Goal: Use online tool/utility: Utilize a website feature to perform a specific function

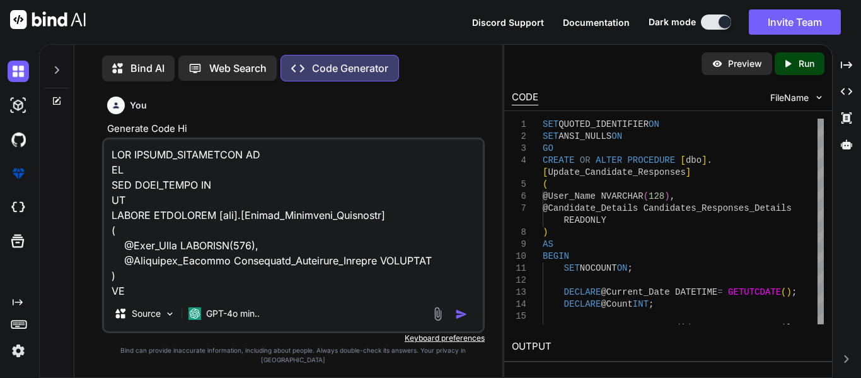
type textarea "SET QUOTED_IDENTIFIER ON GO SET ANSI_NULLS ON GO CREATE PROCEDURE [dbo].[Update…"
type textarea "x"
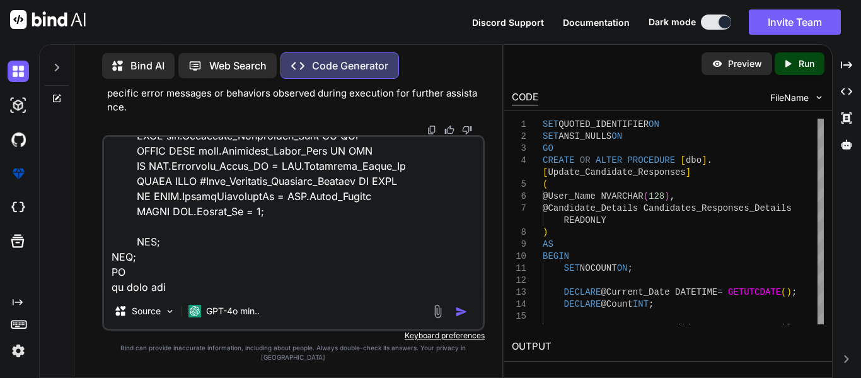
type textarea "SET QUOTED_IDENTIFIER ON GO SET ANSI_NULLS ON GO CREATE PROCEDURE [dbo].[Update…"
type textarea "x"
type textarea "SET QUOTED_IDENTIFIER ON GO SET ANSI_NULLS ON GO CREATE PROCEDURE [dbo].[Update…"
type textarea "x"
type textarea "SET QUOTED_IDENTIFIER ON GO SET ANSI_NULLS ON GO CREATE PROCEDURE [dbo].[Update…"
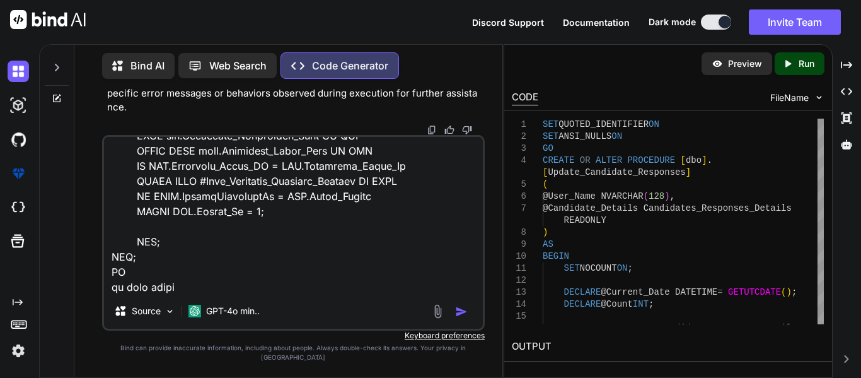
type textarea "x"
type textarea "SET QUOTED_IDENTIFIER ON GO SET ANSI_NULLS ON GO CREATE PROCEDURE [dbo].[Update…"
type textarea "x"
type textarea "SET QUOTED_IDENTIFIER ON GO SET ANSI_NULLS ON GO CREATE PROCEDURE [dbo].[Update…"
type textarea "x"
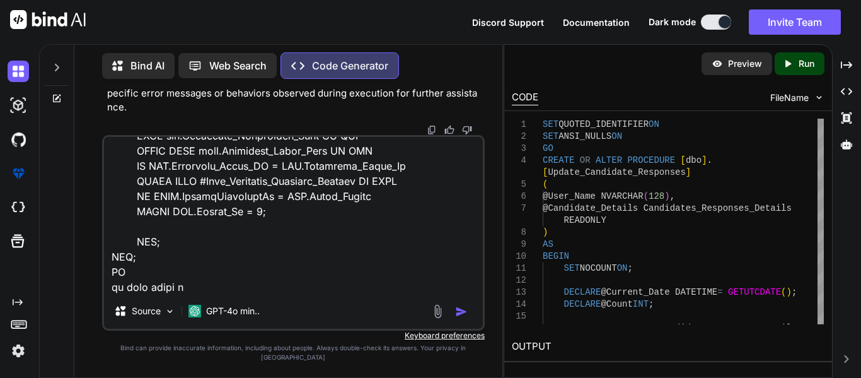
type textarea "SET QUOTED_IDENTIFIER ON GO SET ANSI_NULLS ON GO CREATE PROCEDURE [dbo].[Update…"
type textarea "x"
type textarea "SET QUOTED_IDENTIFIER ON GO SET ANSI_NULLS ON GO CREATE PROCEDURE [dbo].[Update…"
type textarea "x"
type textarea "SET QUOTED_IDENTIFIER ON GO SET ANSI_NULLS ON GO CREATE PROCEDURE [dbo].[Update…"
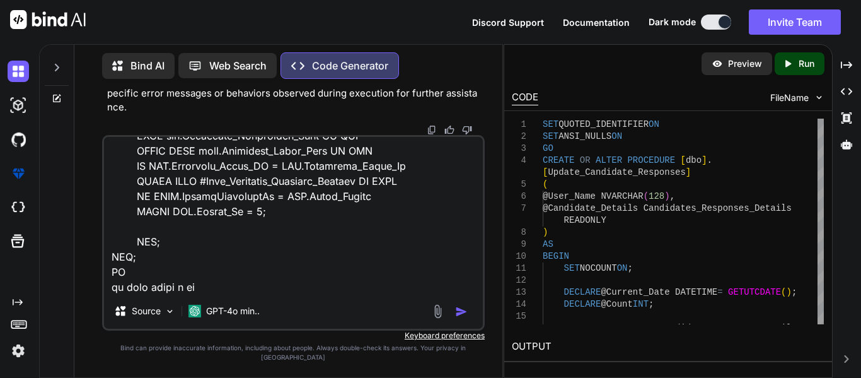
type textarea "x"
type textarea "SET QUOTED_IDENTIFIER ON GO SET ANSI_NULLS ON GO CREATE PROCEDURE [dbo].[Update…"
type textarea "x"
type textarea "SET QUOTED_IDENTIFIER ON GO SET ANSI_NULLS ON GO CREATE PROCEDURE [dbo].[Update…"
type textarea "x"
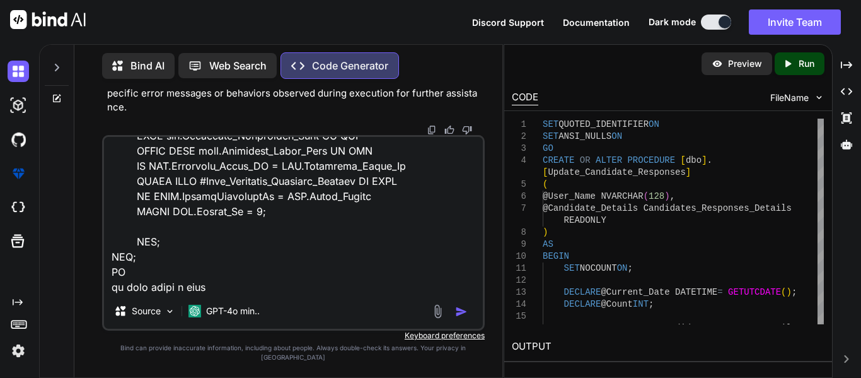
type textarea "SET QUOTED_IDENTIFIER ON GO SET ANSI_NULLS ON GO CREATE PROCEDURE [dbo].[Update…"
type textarea "x"
type textarea "SET QUOTED_IDENTIFIER ON GO SET ANSI_NULLS ON GO CREATE PROCEDURE [dbo].[Update…"
type textarea "x"
type textarea "SET QUOTED_IDENTIFIER ON GO SET ANSI_NULLS ON GO CREATE PROCEDURE [dbo].[Update…"
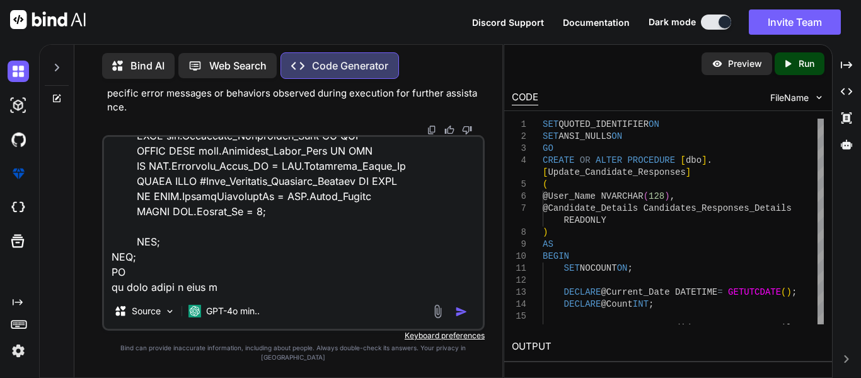
type textarea "x"
type textarea "SET QUOTED_IDENTIFIER ON GO SET ANSI_NULLS ON GO CREATE PROCEDURE [dbo].[Update…"
type textarea "x"
type textarea "SET QUOTED_IDENTIFIER ON GO SET ANSI_NULLS ON GO CREATE PROCEDURE [dbo].[Update…"
type textarea "x"
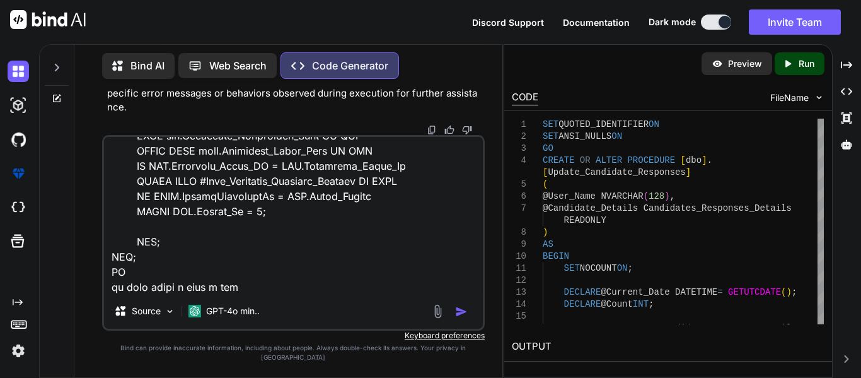
type textarea "SET QUOTED_IDENTIFIER ON GO SET ANSI_NULLS ON GO CREATE PROCEDURE [dbo].[Update…"
type textarea "x"
type textarea "SET QUOTED_IDENTIFIER ON GO SET ANSI_NULLS ON GO CREATE PROCEDURE [dbo].[Update…"
type textarea "x"
type textarea "SET QUOTED_IDENTIFIER ON GO SET ANSI_NULLS ON GO CREATE PROCEDURE [dbo].[Update…"
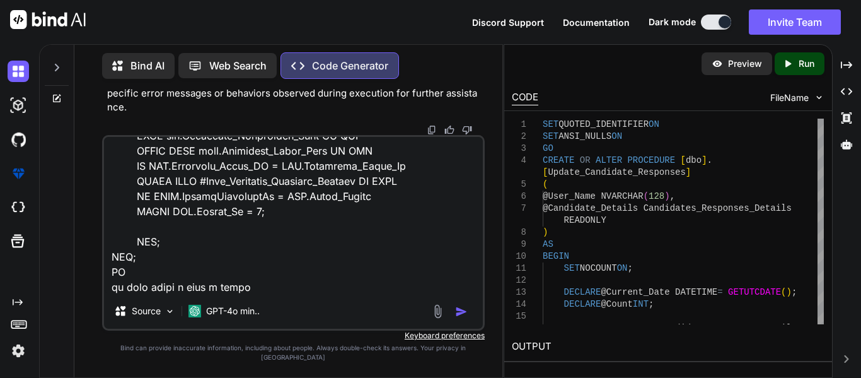
type textarea "x"
type textarea "SET QUOTED_IDENTIFIER ON GO SET ANSI_NULLS ON GO CREATE PROCEDURE [dbo].[Update…"
type textarea "x"
type textarea "SET QUOTED_IDENTIFIER ON GO SET ANSI_NULLS ON GO CREATE PROCEDURE [dbo].[Update…"
type textarea "x"
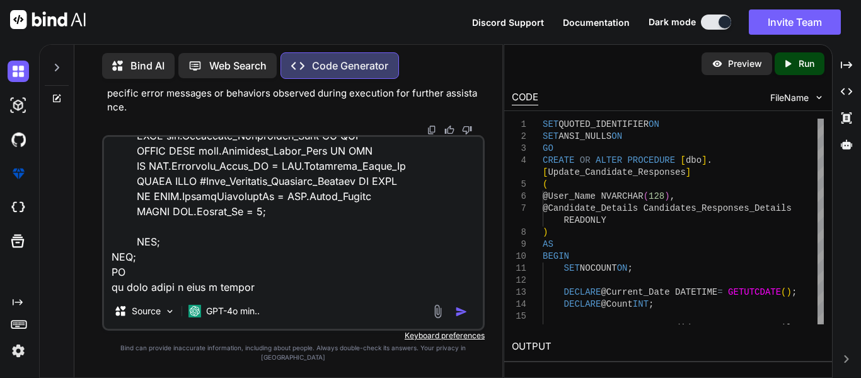
type textarea "SET QUOTED_IDENTIFIER ON GO SET ANSI_NULLS ON GO CREATE PROCEDURE [dbo].[Update…"
type textarea "x"
type textarea "SET QUOTED_IDENTIFIER ON GO SET ANSI_NULLS ON GO CREATE PROCEDURE [dbo].[Update…"
type textarea "x"
type textarea "SET QUOTED_IDENTIFIER ON GO SET ANSI_NULLS ON GO CREATE PROCEDURE [dbo].[Update…"
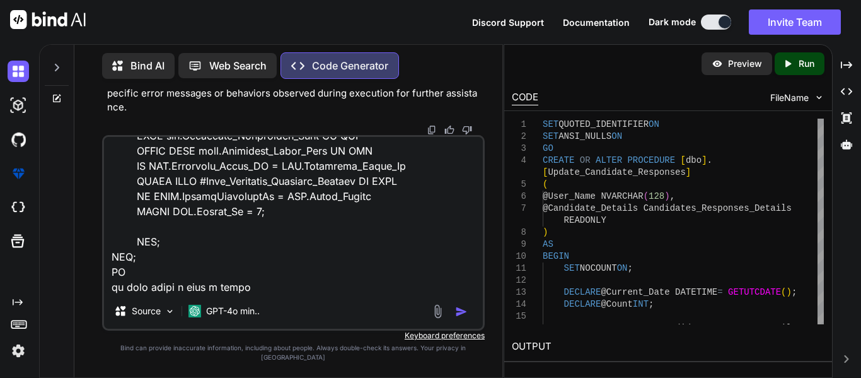
type textarea "x"
type textarea "SET QUOTED_IDENTIFIER ON GO SET ANSI_NULLS ON GO CREATE PROCEDURE [dbo].[Update…"
type textarea "x"
type textarea "SET QUOTED_IDENTIFIER ON GO SET ANSI_NULLS ON GO CREATE PROCEDURE [dbo].[Update…"
type textarea "x"
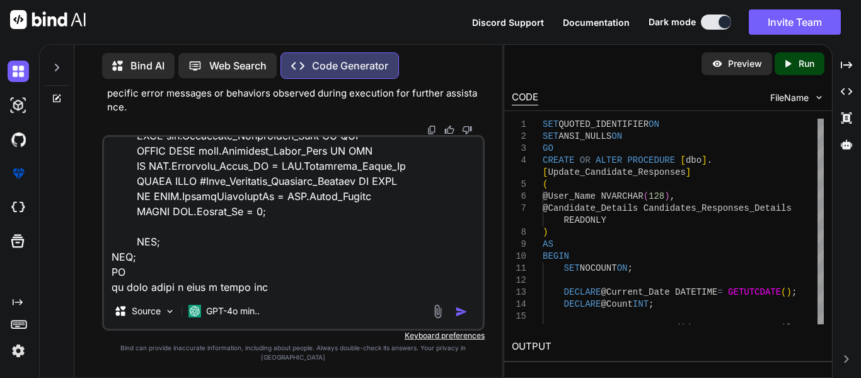
type textarea "SET QUOTED_IDENTIFIER ON GO SET ANSI_NULLS ON GO CREATE PROCEDURE [dbo].[Update…"
type textarea "x"
type textarea "SET QUOTED_IDENTIFIER ON GO SET ANSI_NULLS ON GO CREATE PROCEDURE [dbo].[Update…"
type textarea "x"
type textarea "SET QUOTED_IDENTIFIER ON GO SET ANSI_NULLS ON GO CREATE PROCEDURE [dbo].[Update…"
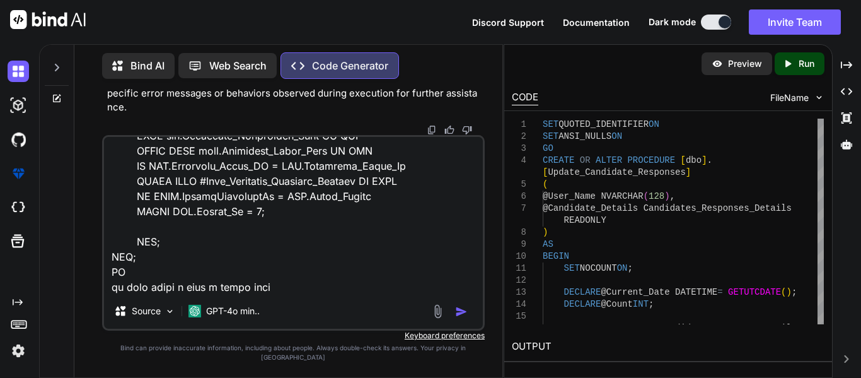
type textarea "x"
type textarea "SET QUOTED_IDENTIFIER ON GO SET ANSI_NULLS ON GO CREATE PROCEDURE [dbo].[Update…"
type textarea "x"
type textarea "SET QUOTED_IDENTIFIER ON GO SET ANSI_NULLS ON GO CREATE PROCEDURE [dbo].[Update…"
type textarea "x"
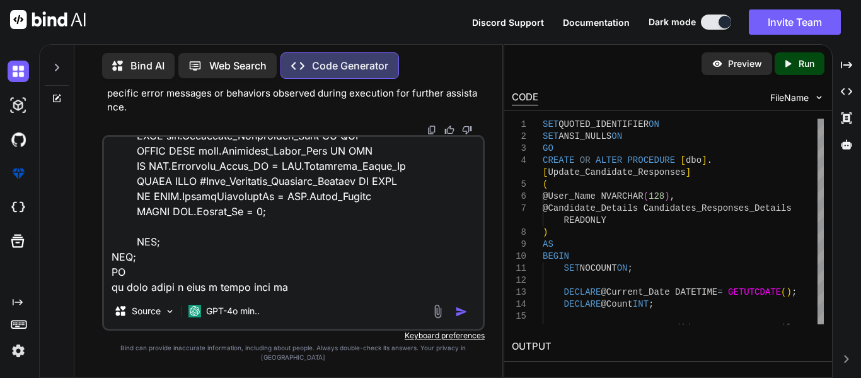
type textarea "SET QUOTED_IDENTIFIER ON GO SET ANSI_NULLS ON GO CREATE PROCEDURE [dbo].[Update…"
type textarea "x"
type textarea "SET QUOTED_IDENTIFIER ON GO SET ANSI_NULLS ON GO CREATE PROCEDURE [dbo].[Update…"
type textarea "x"
type textarea "SET QUOTED_IDENTIFIER ON GO SET ANSI_NULLS ON GO CREATE PROCEDURE [dbo].[Update…"
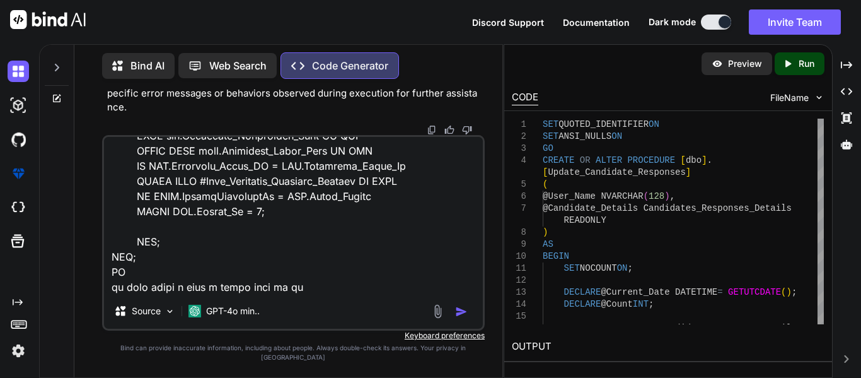
type textarea "x"
type textarea "SET QUOTED_IDENTIFIER ON GO SET ANSI_NULLS ON GO CREATE PROCEDURE [dbo].[Update…"
type textarea "x"
type textarea "SET QUOTED_IDENTIFIER ON GO SET ANSI_NULLS ON GO CREATE PROCEDURE [dbo].[Update…"
type textarea "x"
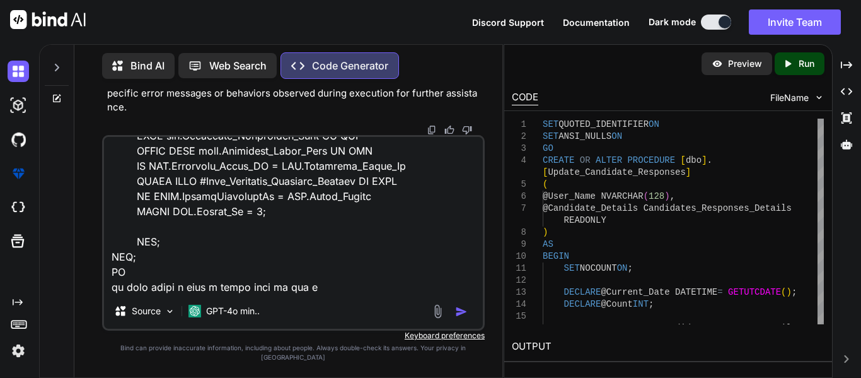
type textarea "SET QUOTED_IDENTIFIER ON GO SET ANSI_NULLS ON GO CREATE PROCEDURE [dbo].[Update…"
type textarea "x"
type textarea "SET QUOTED_IDENTIFIER ON GO SET ANSI_NULLS ON GO CREATE PROCEDURE [dbo].[Update…"
type textarea "x"
type textarea "SET QUOTED_IDENTIFIER ON GO SET ANSI_NULLS ON GO CREATE PROCEDURE [dbo].[Update…"
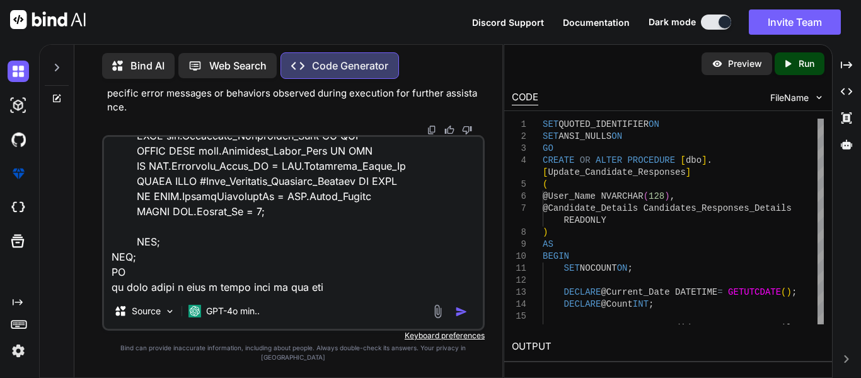
type textarea "x"
type textarea "SET QUOTED_IDENTIFIER ON GO SET ANSI_NULLS ON GO CREATE PROCEDURE [dbo].[Update…"
type textarea "x"
type textarea "SET QUOTED_IDENTIFIER ON GO SET ANSI_NULLS ON GO CREATE PROCEDURE [dbo].[Update…"
type textarea "x"
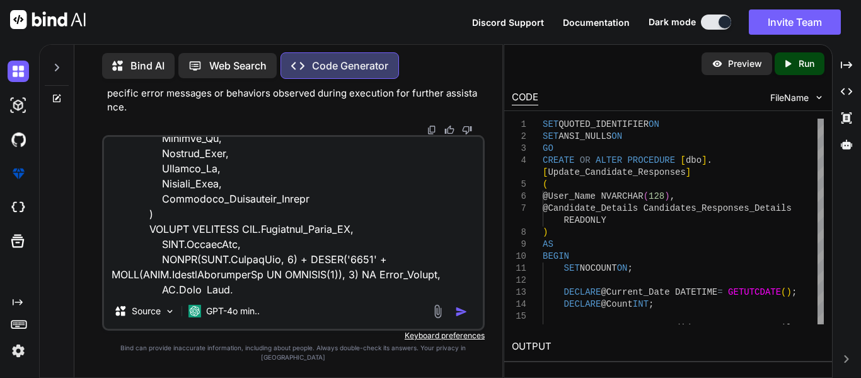
scroll to position [2160, 0]
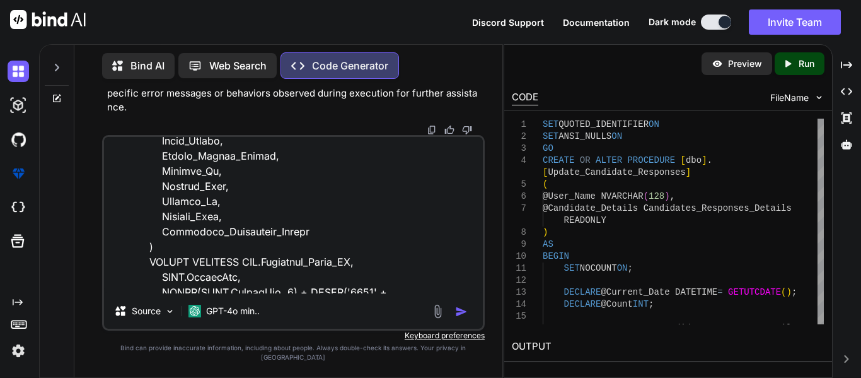
click at [307, 245] on textarea at bounding box center [293, 215] width 379 height 156
type textarea "SET QUOTED_IDENTIFIER ON GO SET ANSI_NULLS ON GO CREATE PROCEDURE [dbo].[Update…"
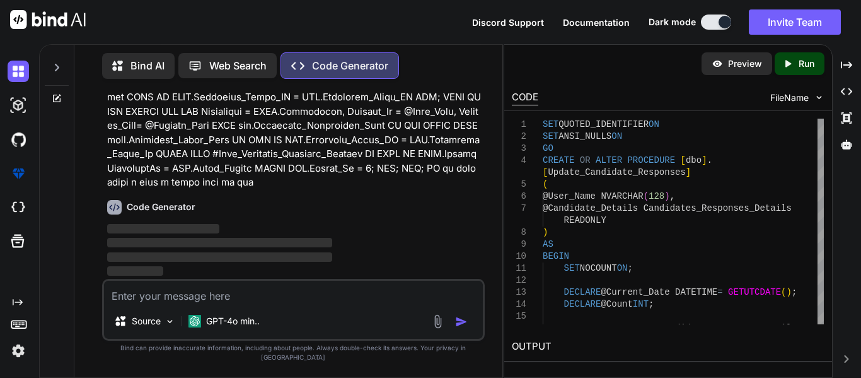
scroll to position [8948, 0]
click at [252, 303] on textarea at bounding box center [293, 292] width 379 height 23
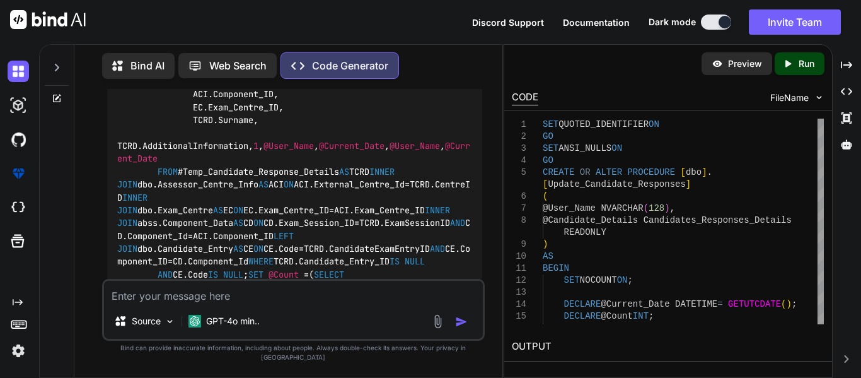
click at [139, 303] on textarea at bounding box center [293, 292] width 379 height 23
paste textarea "SET QUOTED_IDENTIFIER ON GO SET ANSI_NULLS ON GO CREATE PROCEDURE [dbo].[Update…"
type textarea "SET QUOTED_IDENTIFIER ON GO SET ANSI_NULLS ON GO CREATE PROCEDURE [dbo].[Update…"
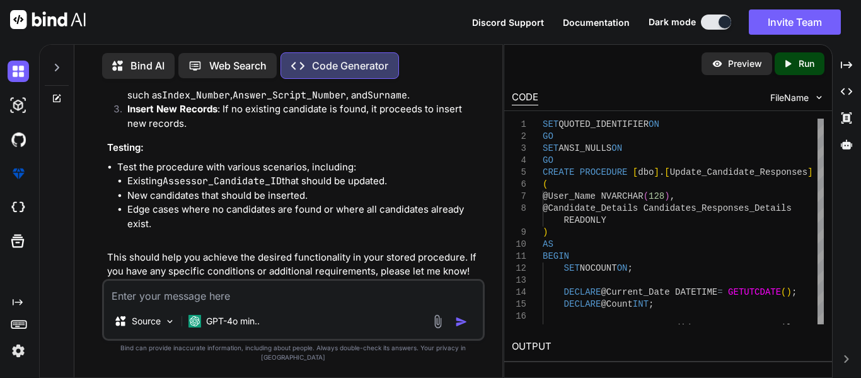
scroll to position [13564, 0]
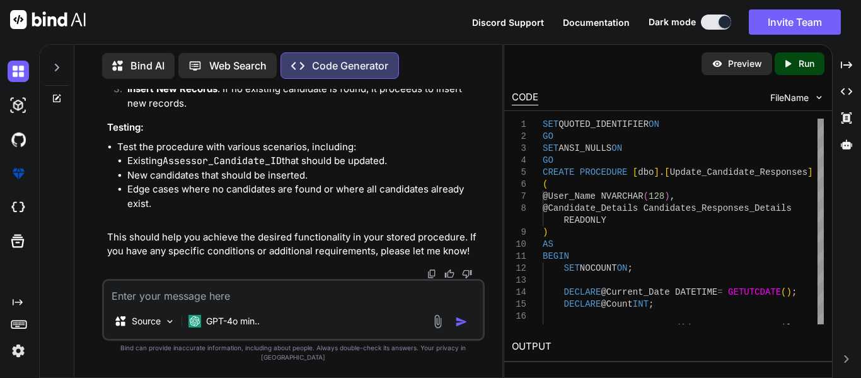
scroll to position [16546, 0]
click at [204, 303] on textarea at bounding box center [293, 292] width 379 height 23
paste textarea "UPDATE CE SET [DOMAIN_NAME] = TCRD.Surname, CE.Updated_By = @User_Name, CE.Upda…"
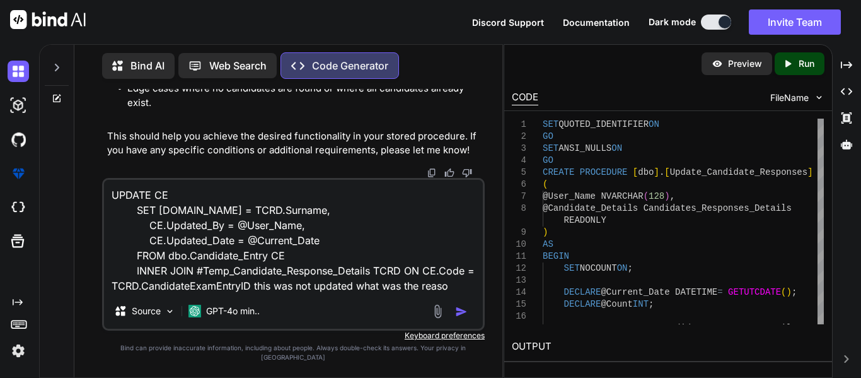
type textarea "UPDATE CE SET [DOMAIN_NAME] = TCRD.Surname, CE.Updated_By = @User_Name, CE.Upda…"
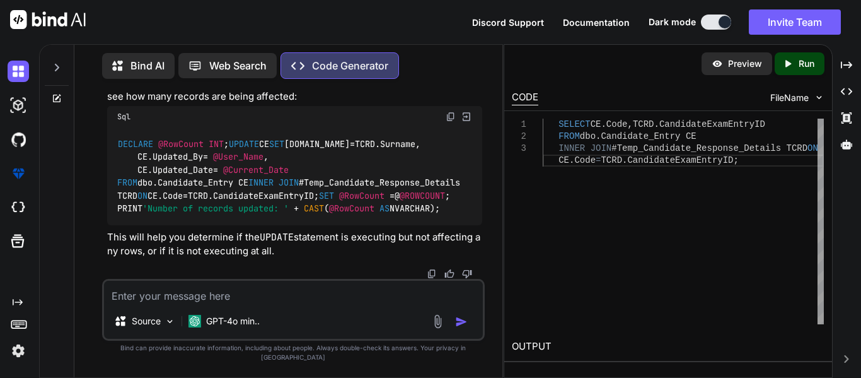
scroll to position [17411, 0]
drag, startPoint x: 295, startPoint y: 205, endPoint x: 125, endPoint y: 157, distance: 176.3
copy code "SELECT [DOMAIN_NAME], TCRD.Surname FROM dbo.Candidate_Entry CE INNER JOIN #Temp…"
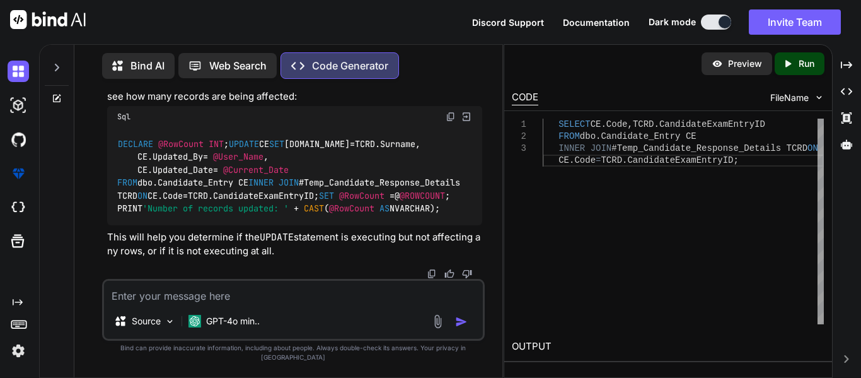
click at [299, 303] on textarea at bounding box center [293, 292] width 379 height 23
click at [128, 303] on textarea at bounding box center [293, 292] width 379 height 23
paste textarea "SET QUOTED_IDENTIFIER ON GO SET ANSI_NULLS ON GO CREATE OR ALTER PROCEDURE [dbo…"
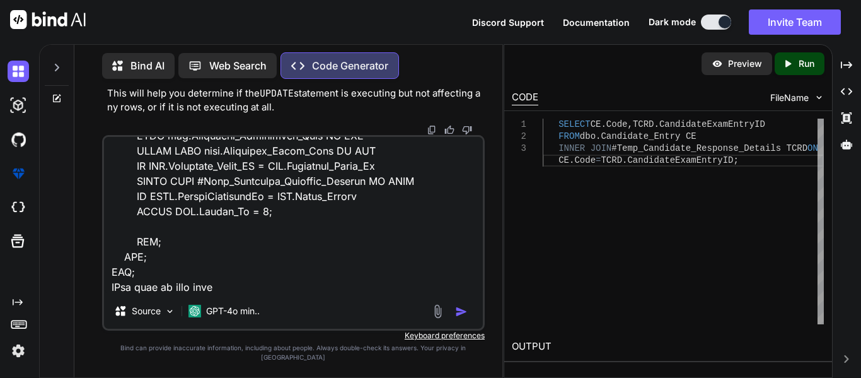
click at [232, 293] on textarea at bounding box center [293, 215] width 379 height 156
paste textarea "UPDATE CE SET [DOMAIN_NAME] = TCRD.Surname, CE.Updated_By = @User_Name, CE.Upda…"
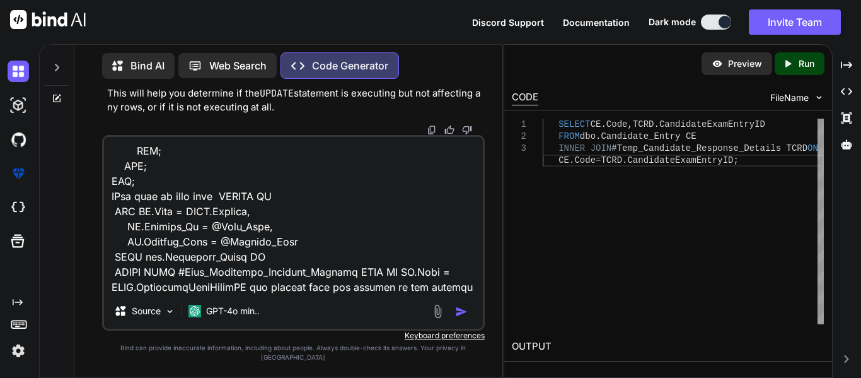
scroll to position [3648, 0]
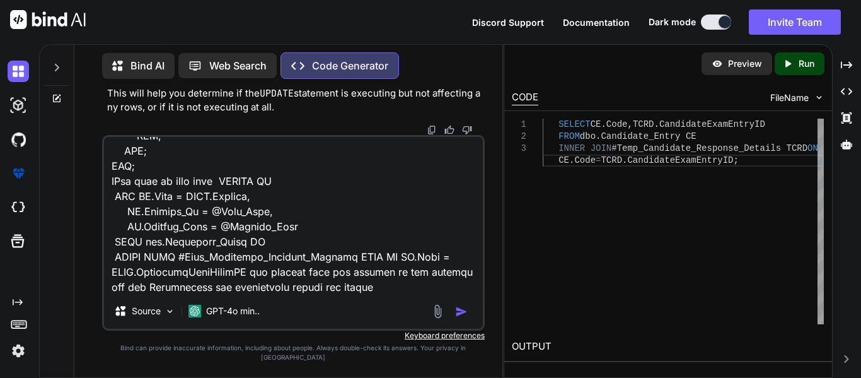
type textarea "SET QUOTED_IDENTIFIER ON GO SET ANSI_NULLS ON GO CREATE OR ALTER PROCEDURE [dbo…"
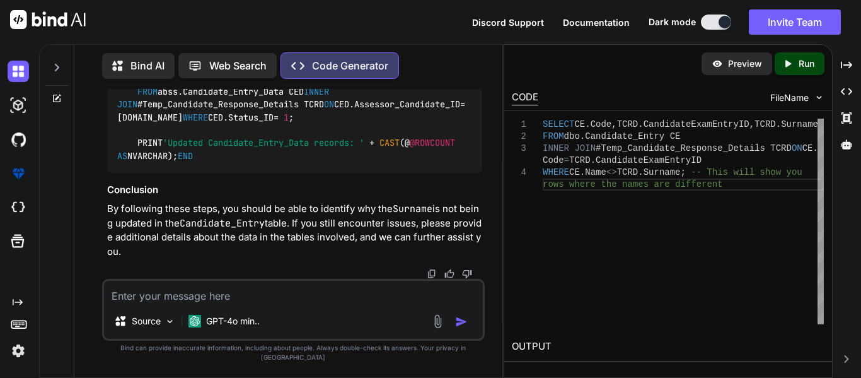
scroll to position [19740, 0]
drag, startPoint x: 240, startPoint y: 210, endPoint x: 117, endPoint y: 201, distance: 123.3
copy code "DECLARE @RowCount INT ;"
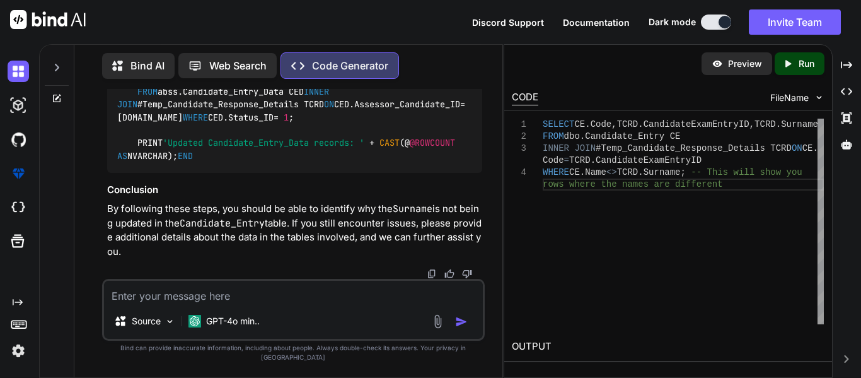
drag, startPoint x: 118, startPoint y: 209, endPoint x: 177, endPoint y: 238, distance: 65.4
copy code "SET @RowCount = @ @ROWCOUNT ; PRINT 'Number of records updated for Name: ' + CA…"
drag, startPoint x: 175, startPoint y: 168, endPoint x: 93, endPoint y: 134, distance: 89.0
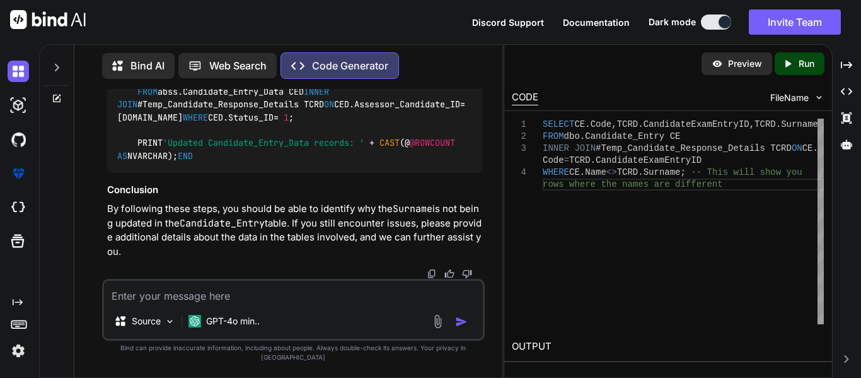
click at [93, 134] on div "You Generate Code Hi Code Generator Hello! Could you please provide more detail…" at bounding box center [293, 233] width 418 height 288
copy code "-- Check how many records were updated PRINT 'Updated Candidate_Entry records: …"
drag, startPoint x: 134, startPoint y: 202, endPoint x: 197, endPoint y: 218, distance: 65.0
click at [197, 173] on div "-- Check for existing Assessor_Candidate_ID IF EXISTS ( SELECT 1 FROM #Temp_Can…" at bounding box center [294, 15] width 375 height 316
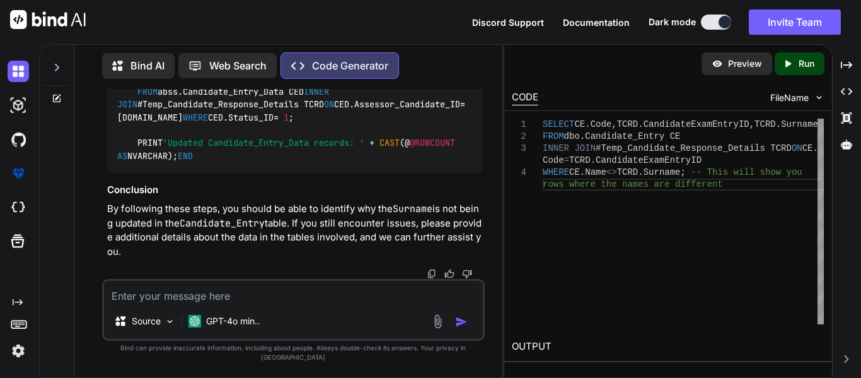
copy code "PRINT 'Updated Candidate_Entry_Data records: ' + CAST (@ @ROWCOUNT AS NVARCHAR);"
